Goal: Information Seeking & Learning: Learn about a topic

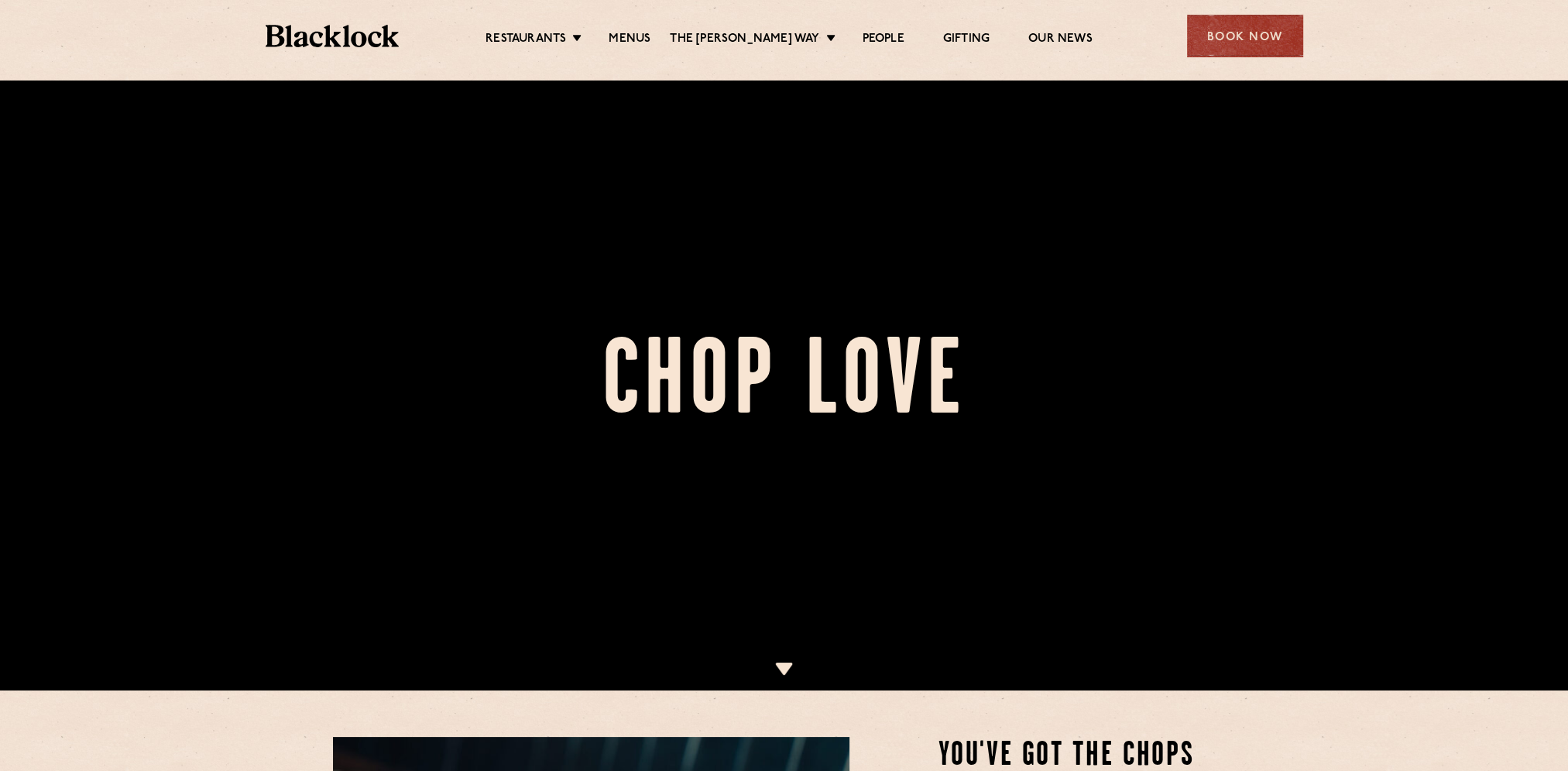
scroll to position [78, 0]
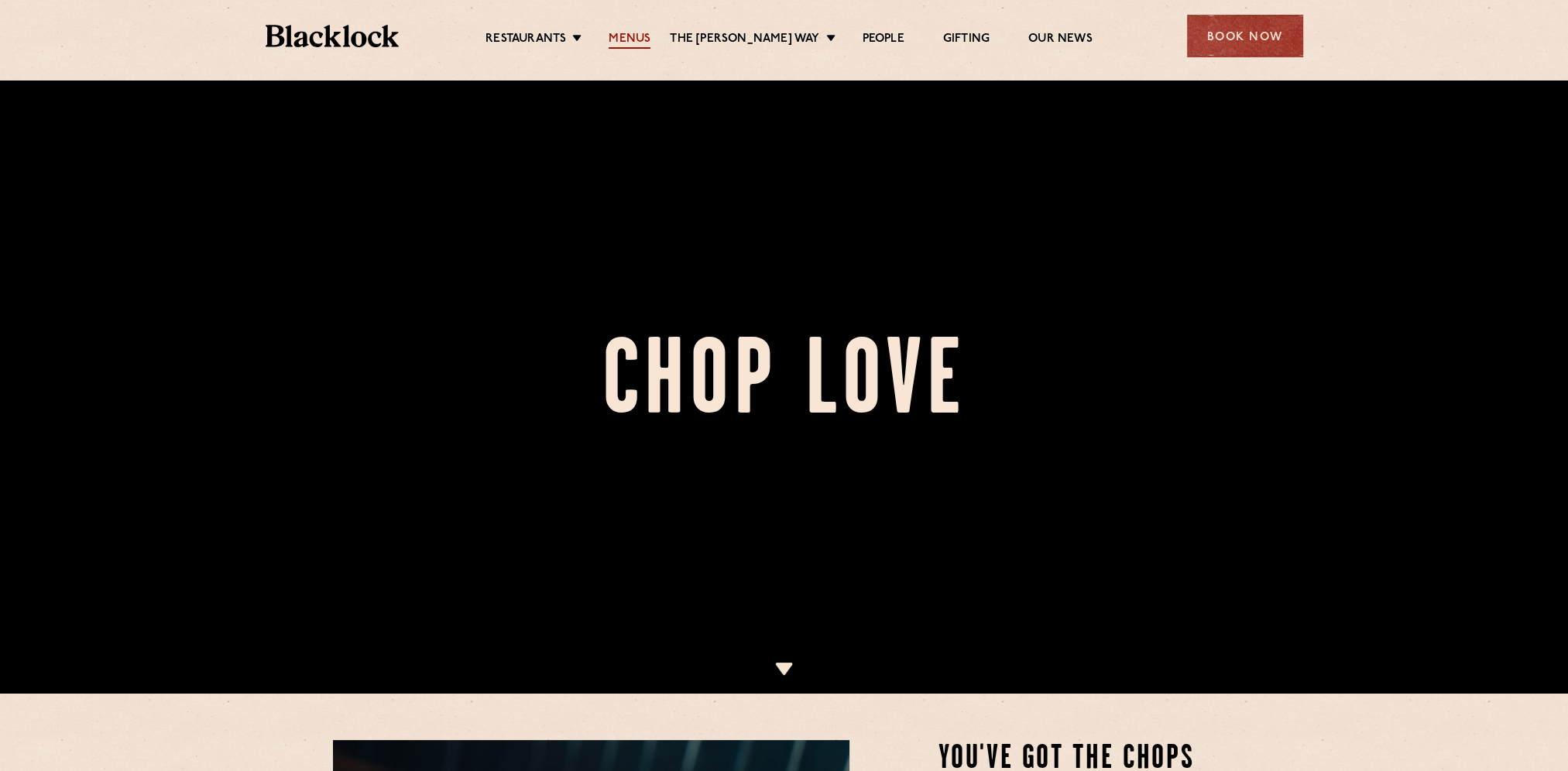
click at [633, 41] on link "Menus" at bounding box center [630, 41] width 42 height 17
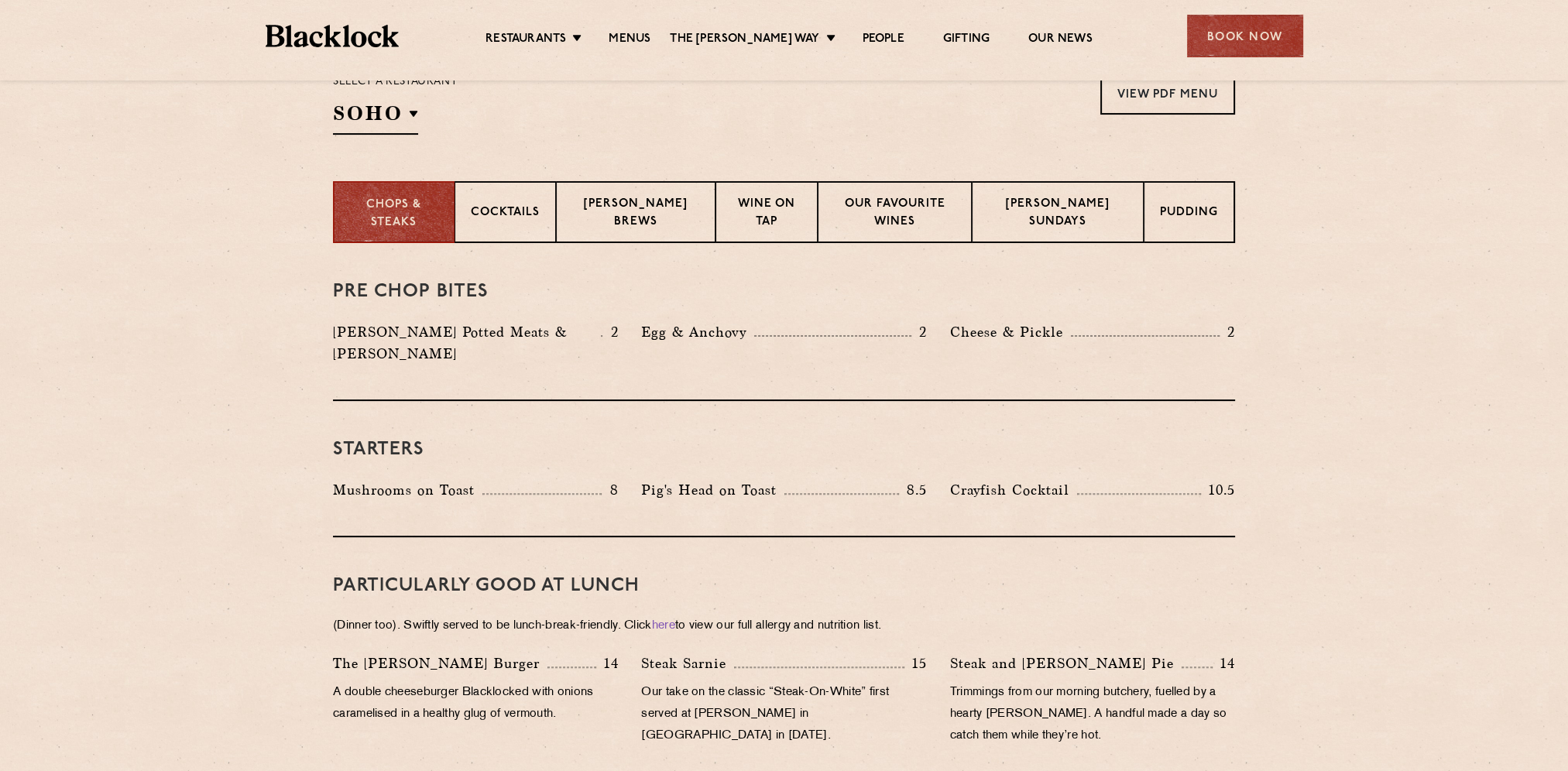
scroll to position [542, 0]
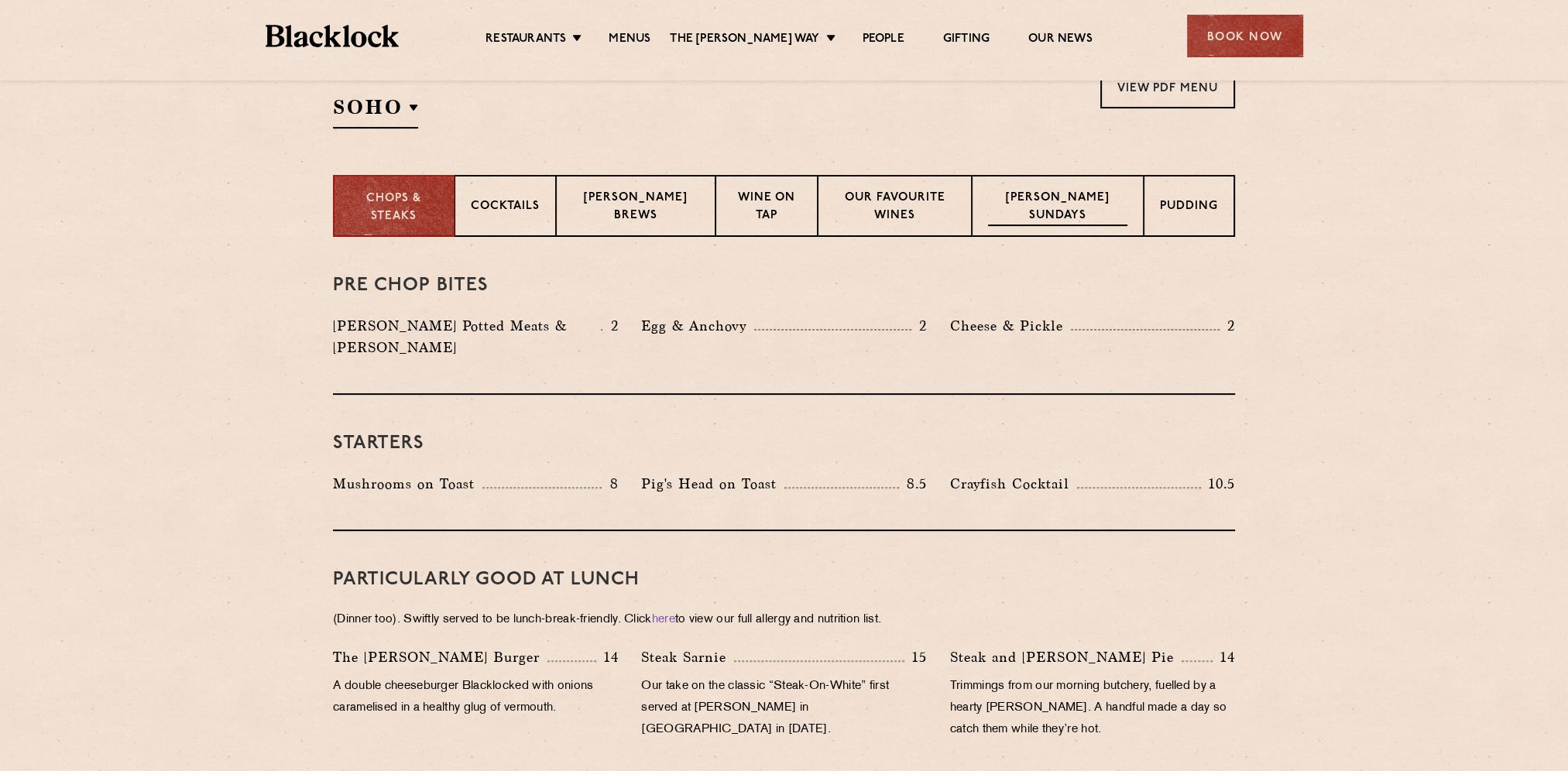
click at [1047, 214] on p "[PERSON_NAME] Sundays" at bounding box center [1058, 207] width 139 height 36
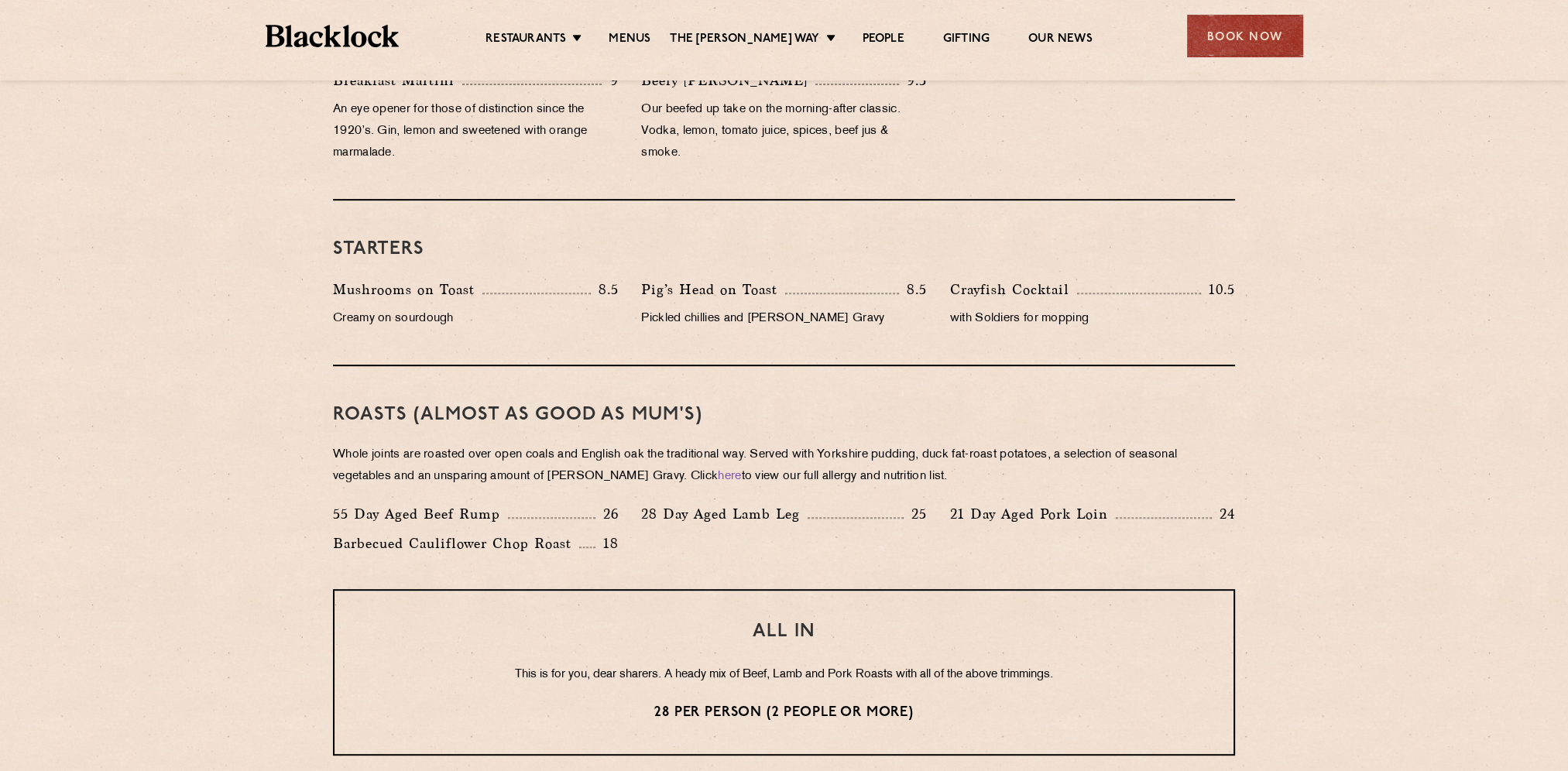
scroll to position [851, 0]
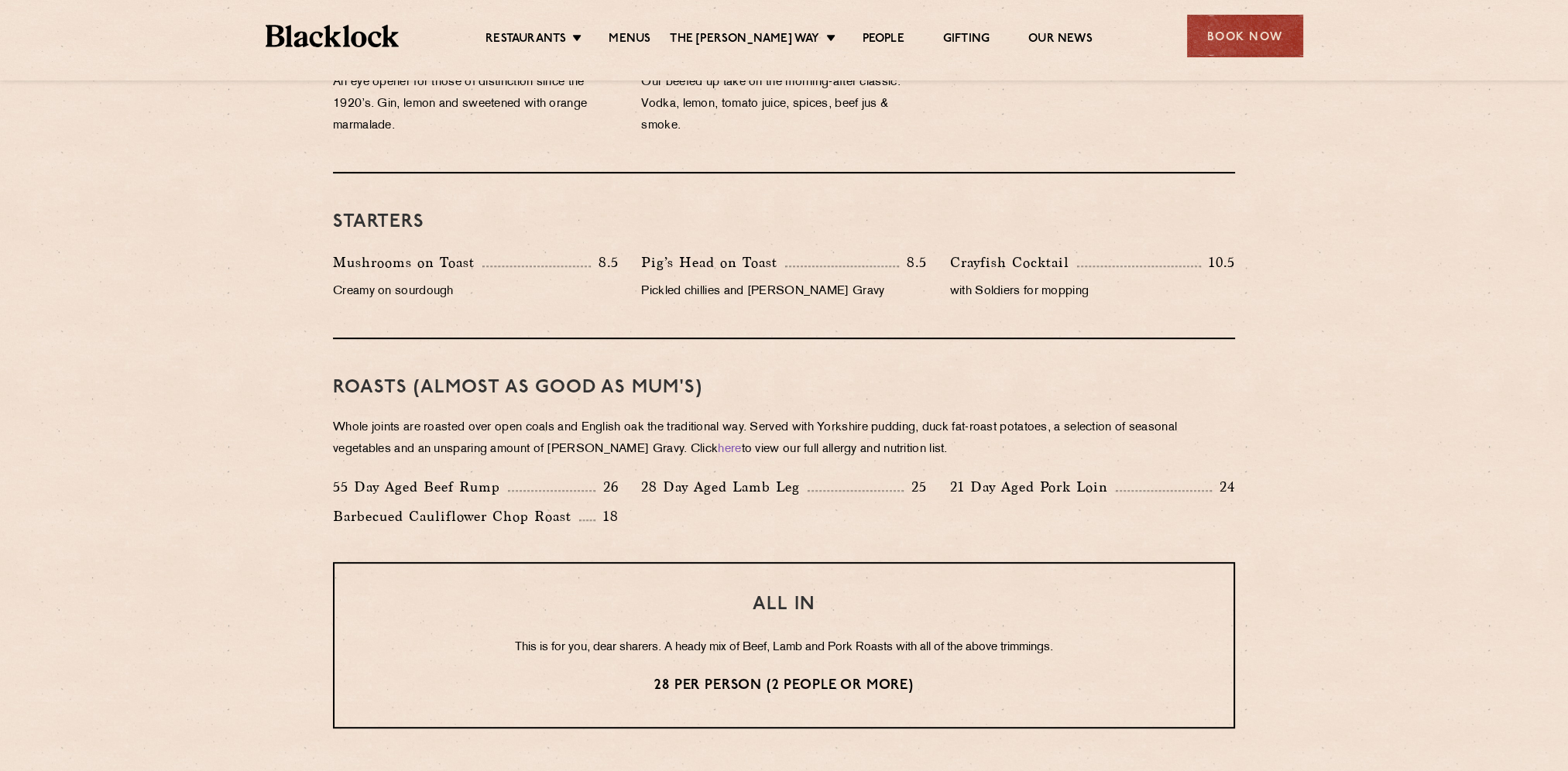
click at [737, 493] on p "28 Day Aged Lamb Leg" at bounding box center [724, 487] width 167 height 22
click at [731, 500] on div "28 Day Aged Lamb Leg 25" at bounding box center [784, 491] width 308 height 29
click at [1002, 517] on div "55 Day Aged Beef Rump 26 28 Day Aged Lamb Leg 25 21 Day Aged Pork Loin 24 Barbe…" at bounding box center [784, 506] width 925 height 59
